Goal: Check status: Check status

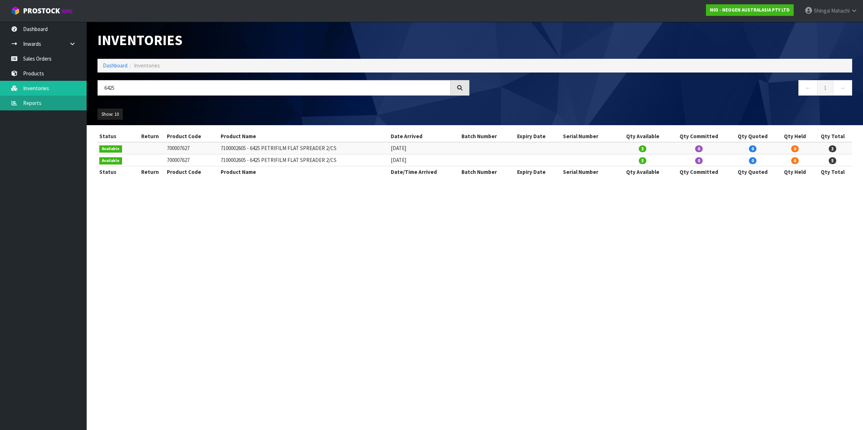
click at [31, 102] on link "Reports" at bounding box center [43, 103] width 87 height 15
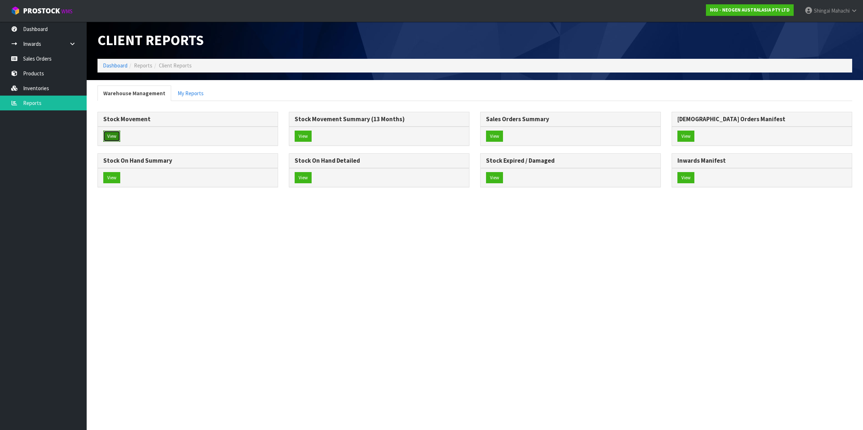
click at [112, 137] on button "View" at bounding box center [111, 137] width 17 height 12
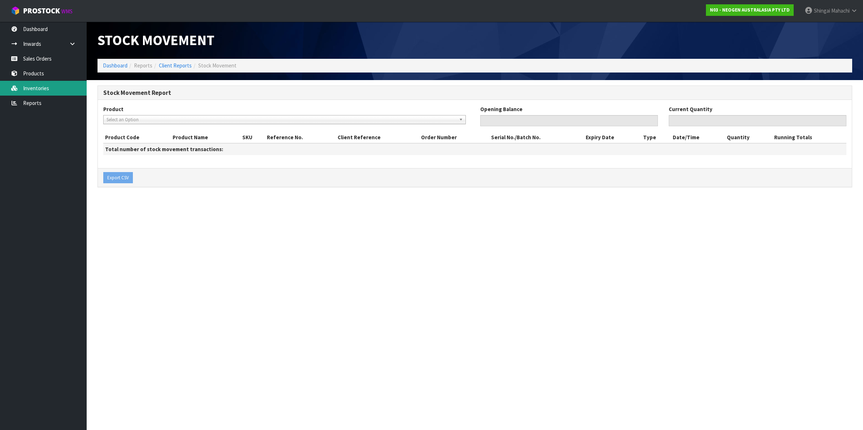
click at [47, 84] on link "Inventories" at bounding box center [43, 88] width 87 height 15
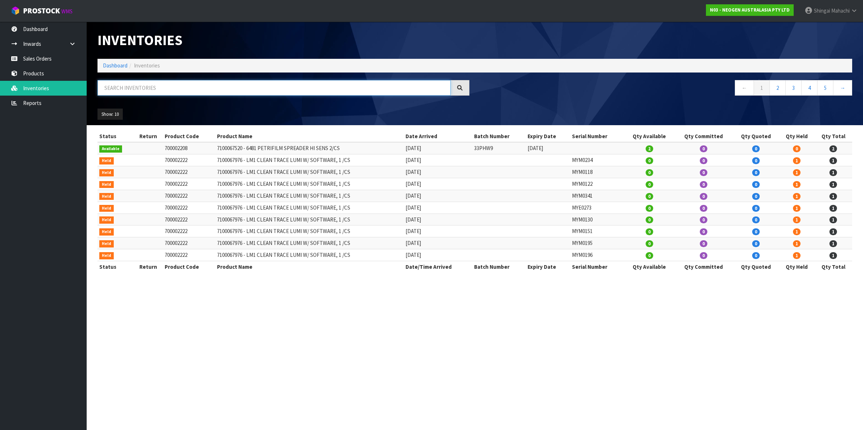
click at [128, 87] on input "text" at bounding box center [274, 88] width 353 height 16
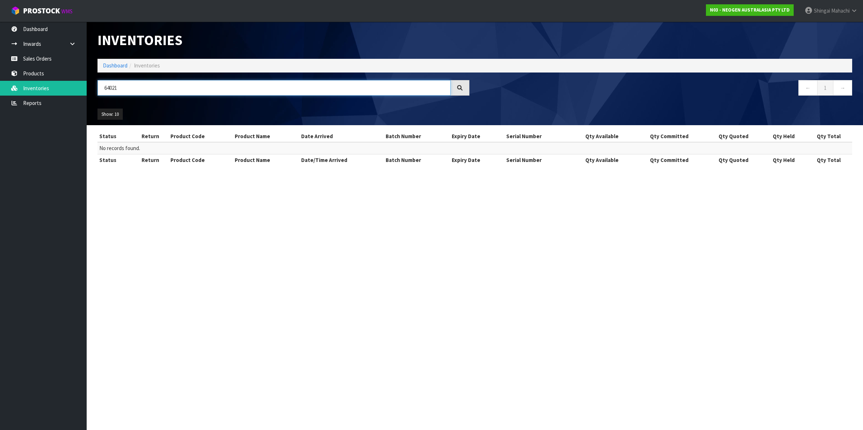
click at [112, 87] on input "64021" at bounding box center [274, 88] width 353 height 16
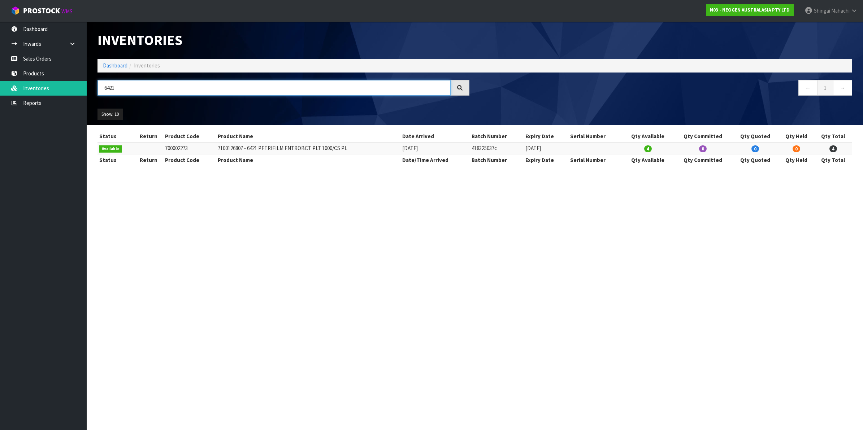
click at [117, 86] on input "6421" at bounding box center [274, 88] width 353 height 16
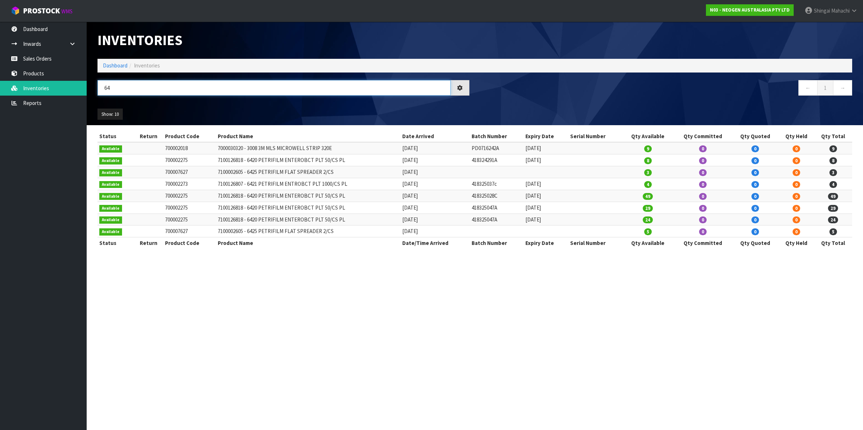
type input "6"
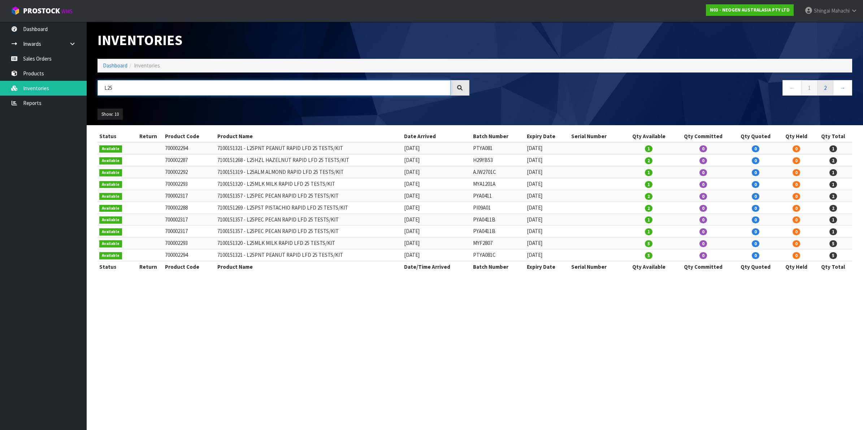
type input "L25"
click at [829, 89] on link "2" at bounding box center [825, 88] width 16 height 16
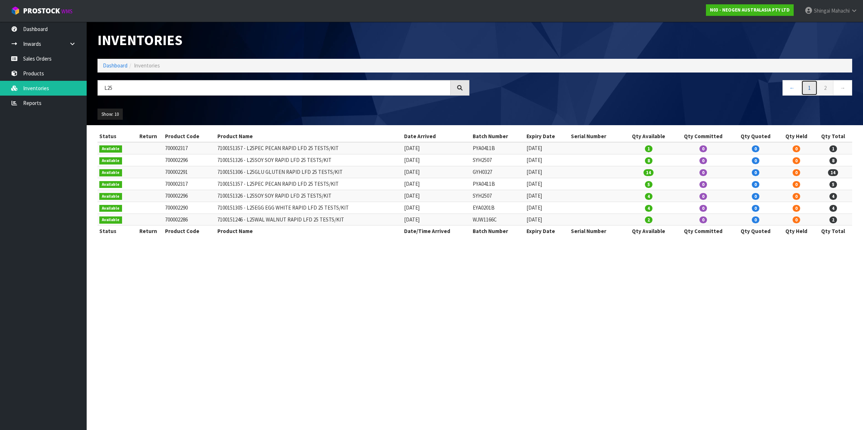
click at [812, 87] on link "1" at bounding box center [809, 88] width 16 height 16
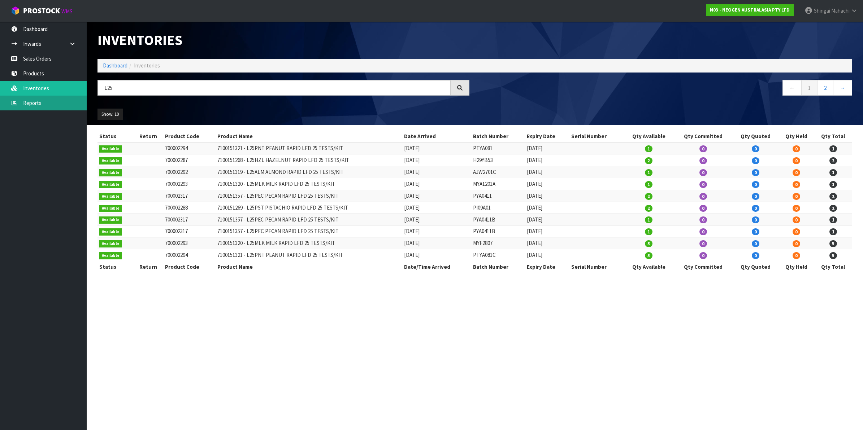
click at [36, 104] on link "Reports" at bounding box center [43, 103] width 87 height 15
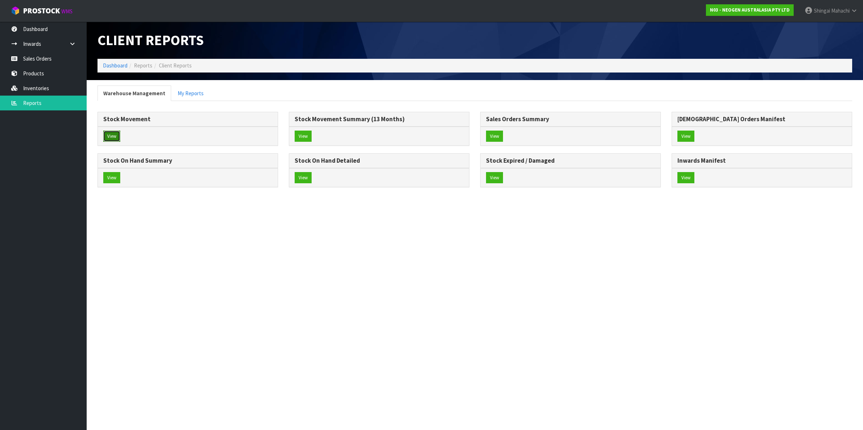
click at [112, 137] on button "View" at bounding box center [111, 137] width 17 height 12
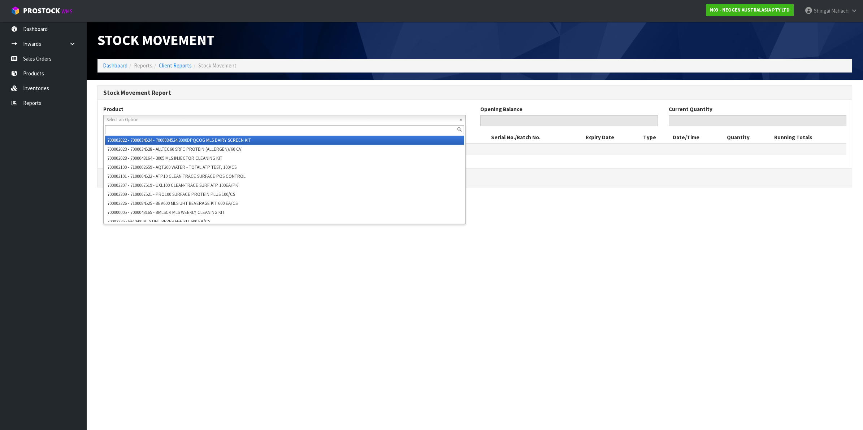
click at [140, 118] on span "Select an Option" at bounding box center [282, 120] width 350 height 9
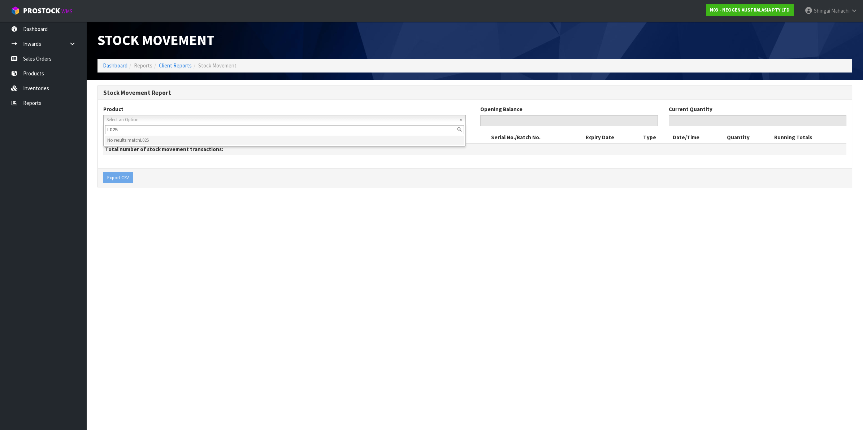
click at [111, 129] on input "L025" at bounding box center [284, 129] width 359 height 9
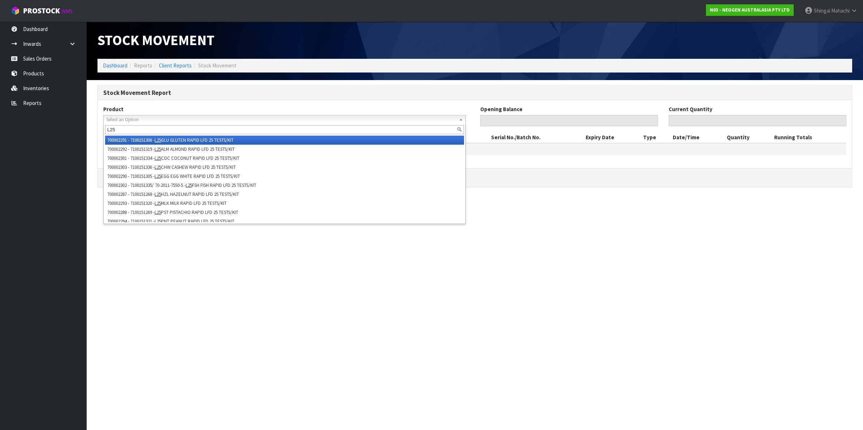
type input "L25"
